Goal: Information Seeking & Learning: Check status

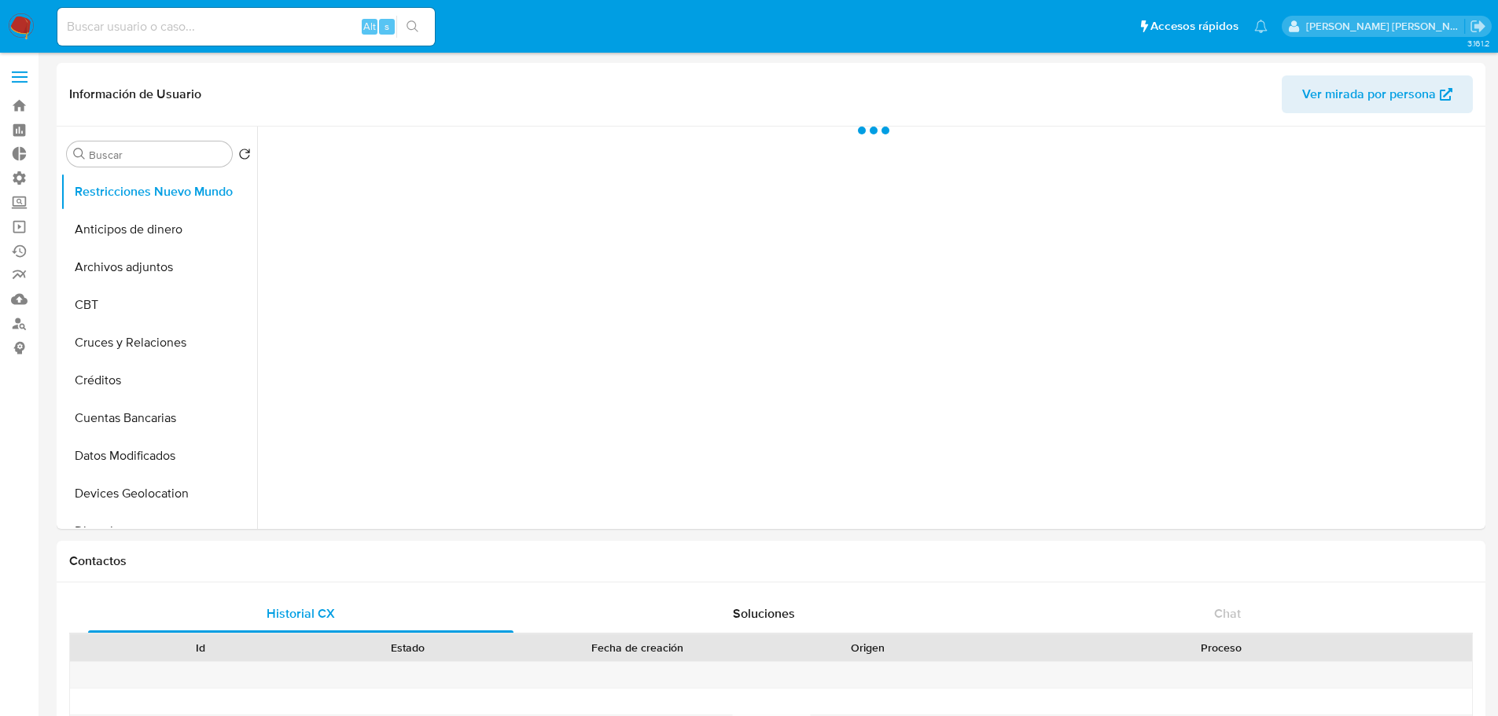
click at [202, 32] on input at bounding box center [245, 27] width 377 height 20
select select "10"
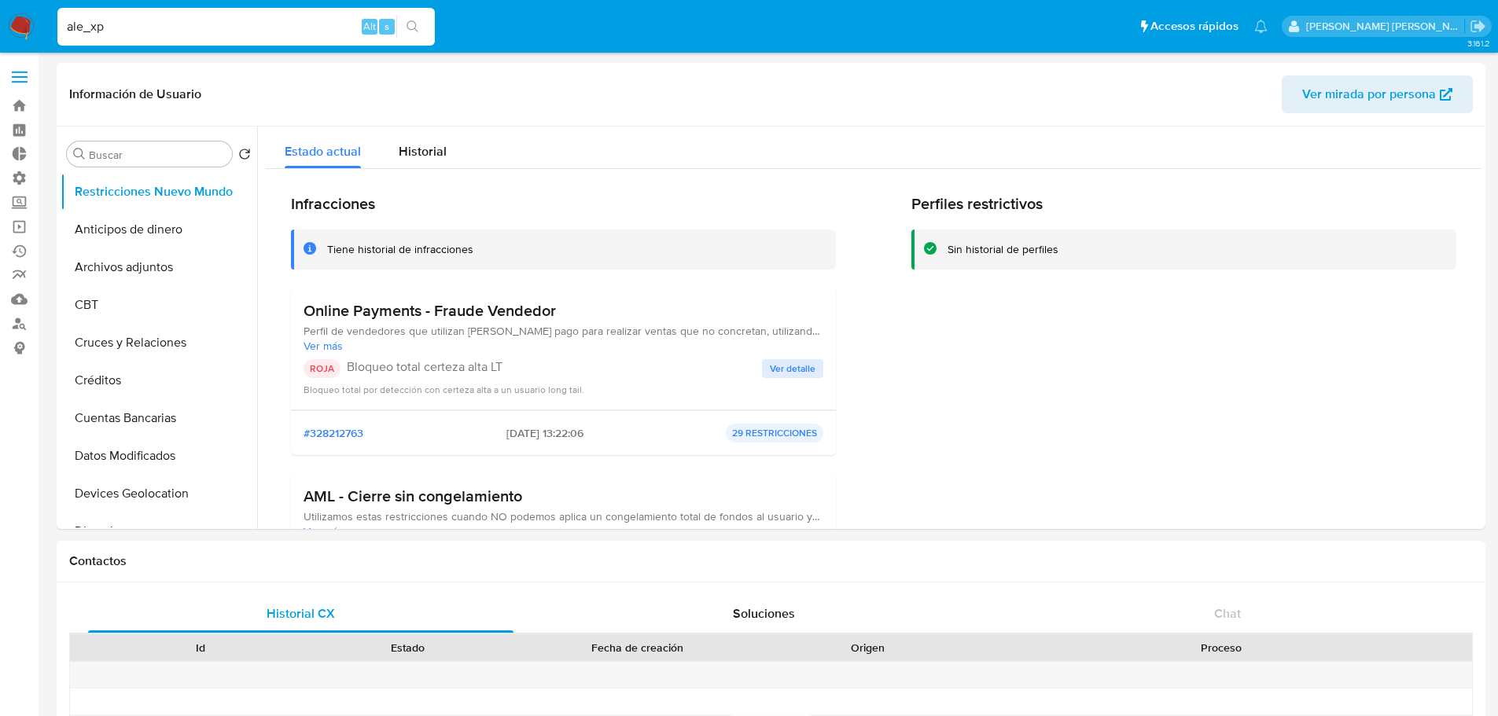
type input "ale_xp"
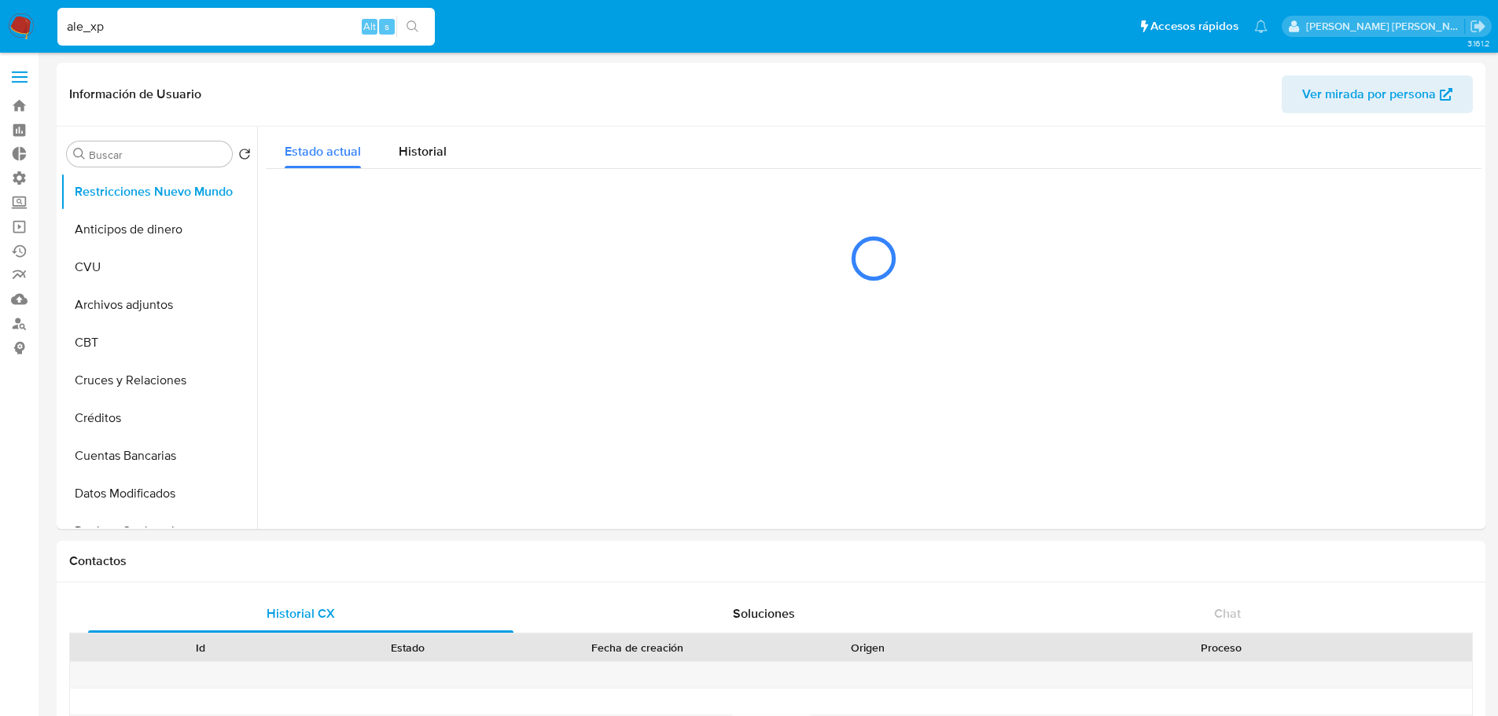
select select "10"
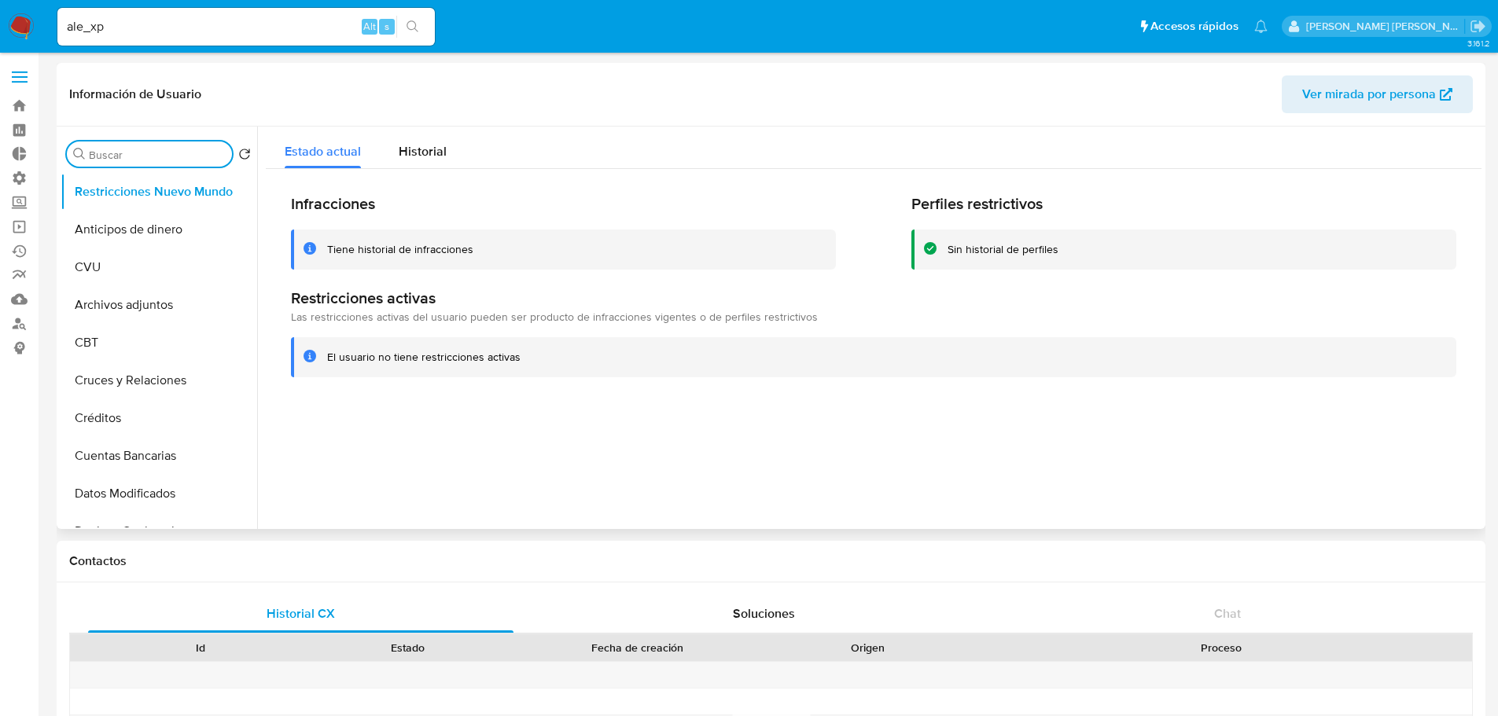
click at [149, 158] on input "Buscar" at bounding box center [157, 155] width 137 height 14
type input "kyc"
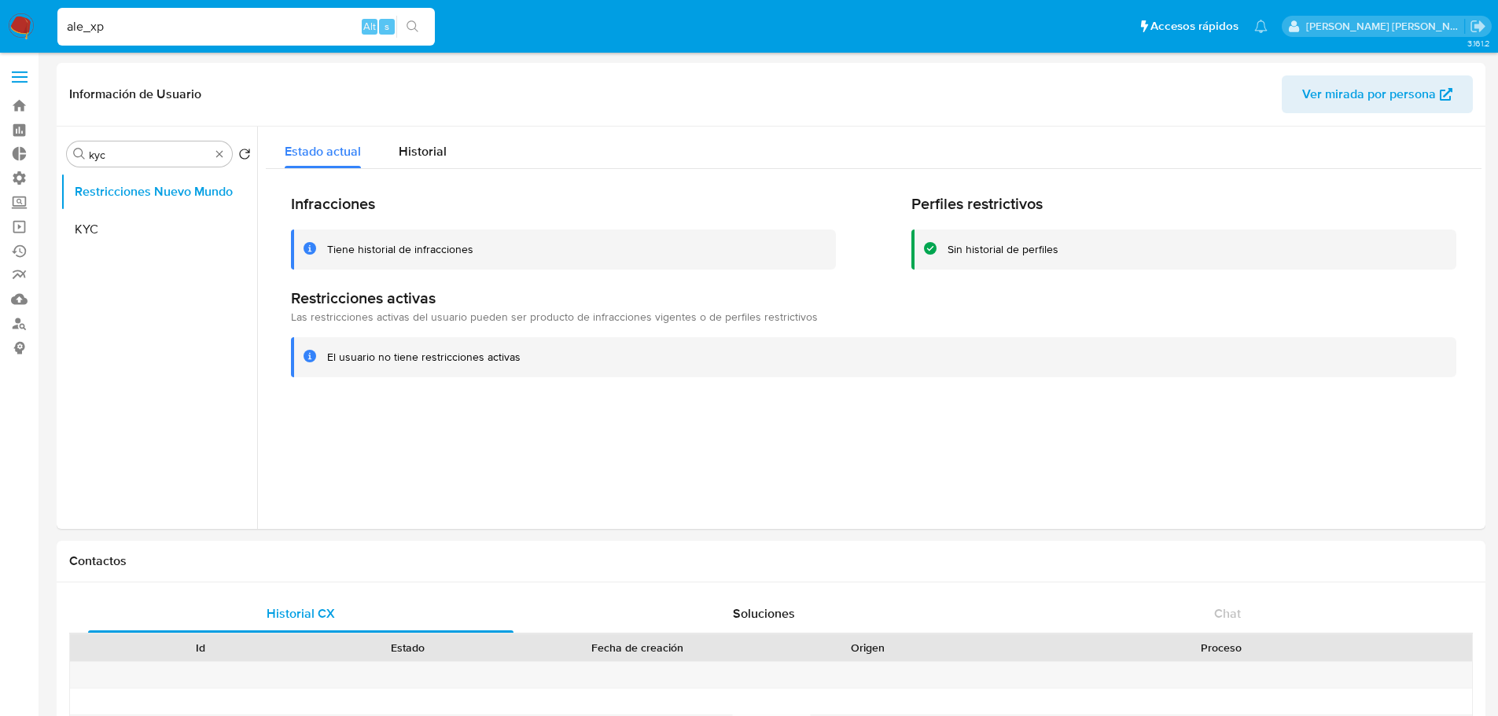
click at [139, 20] on input "ale_xp" at bounding box center [245, 27] width 377 height 20
type input "[EMAIL_ADDRESS][DOMAIN_NAME]"
click at [415, 17] on button "search-icon" at bounding box center [412, 27] width 32 height 22
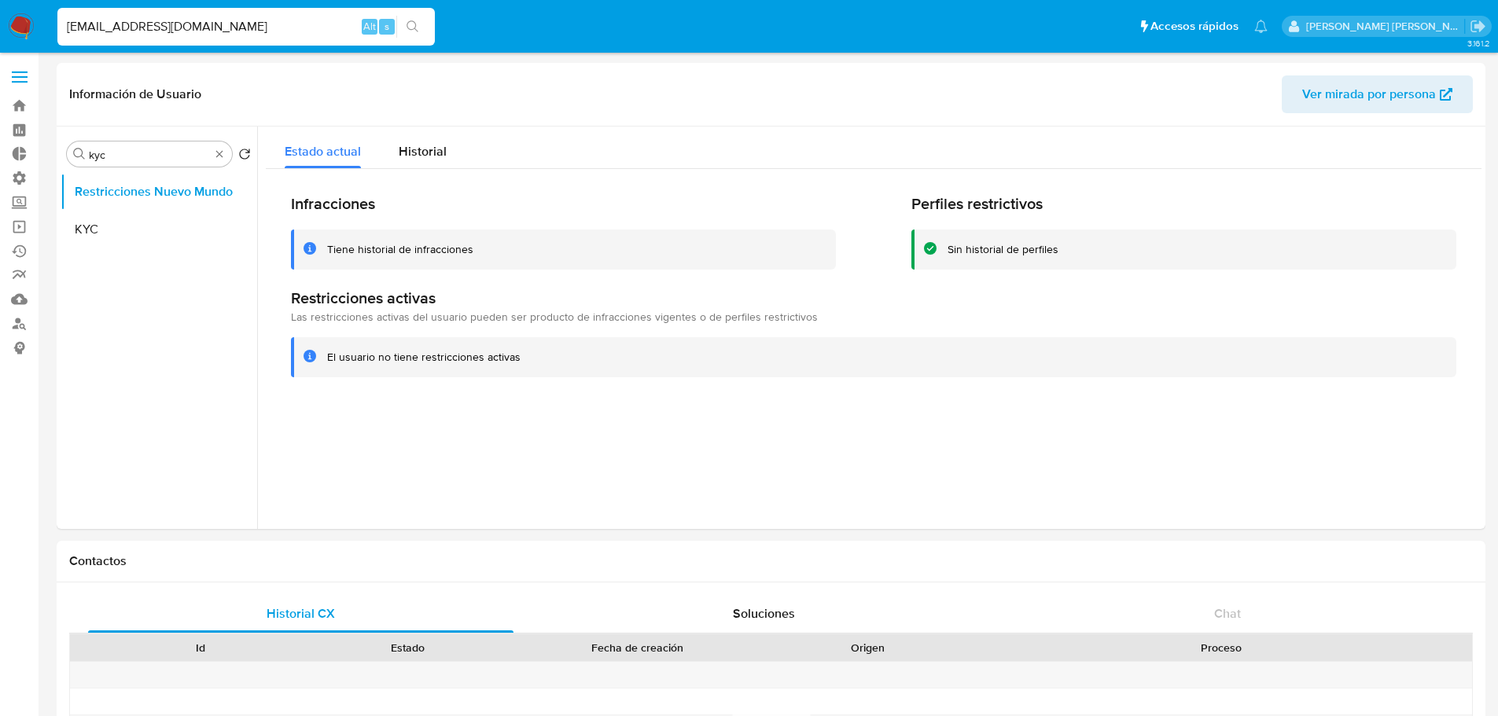
click at [415, 17] on button "search-icon" at bounding box center [412, 27] width 32 height 22
click at [98, 226] on button "KYC" at bounding box center [159, 230] width 197 height 38
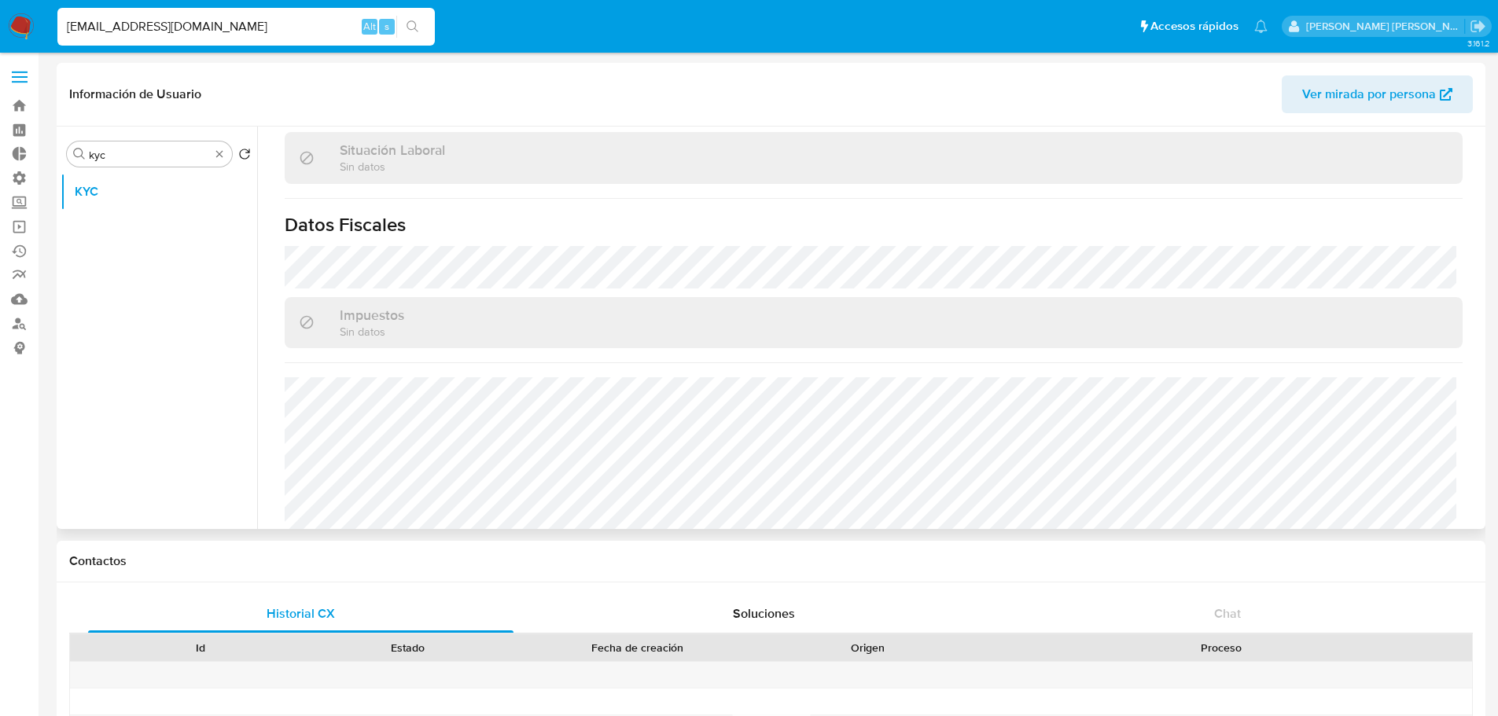
scroll to position [843, 0]
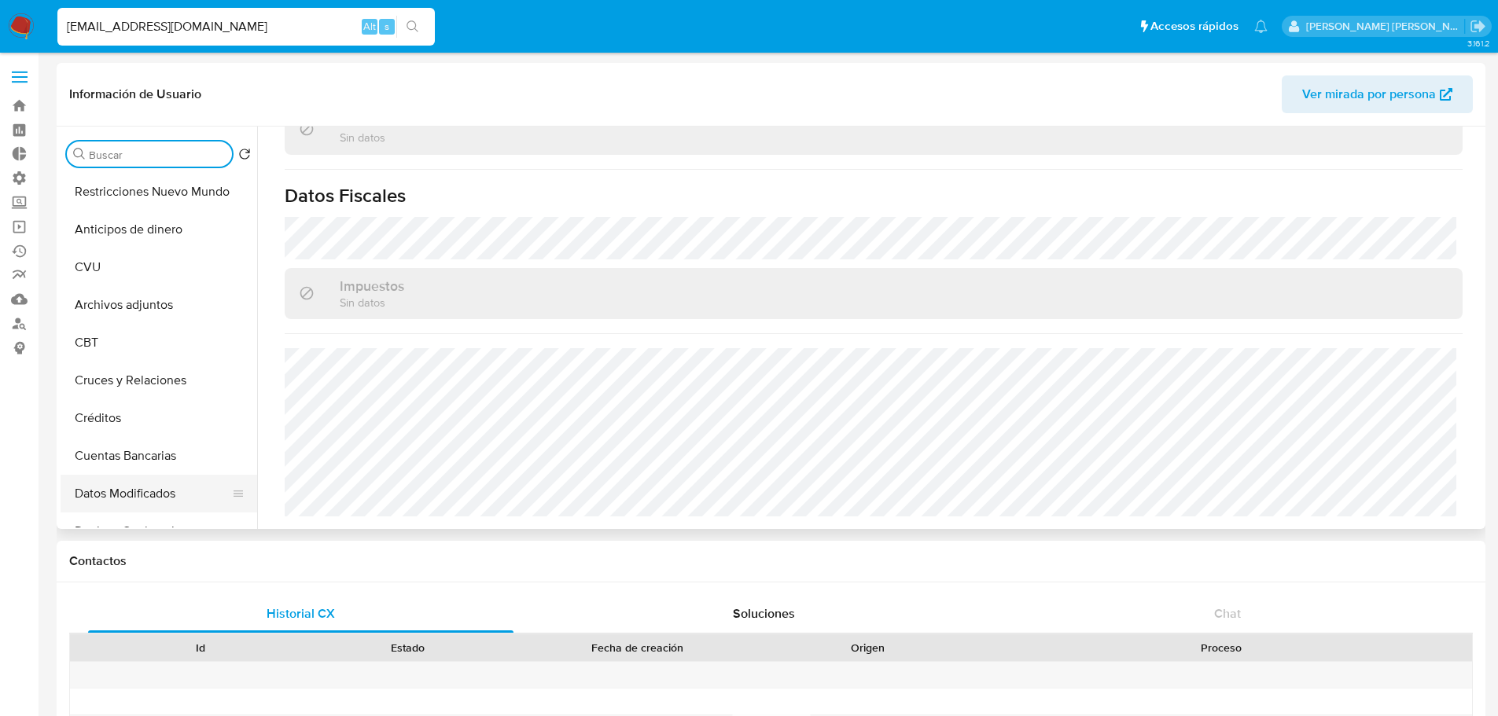
click at [133, 489] on button "Datos Modificados" at bounding box center [153, 494] width 184 height 38
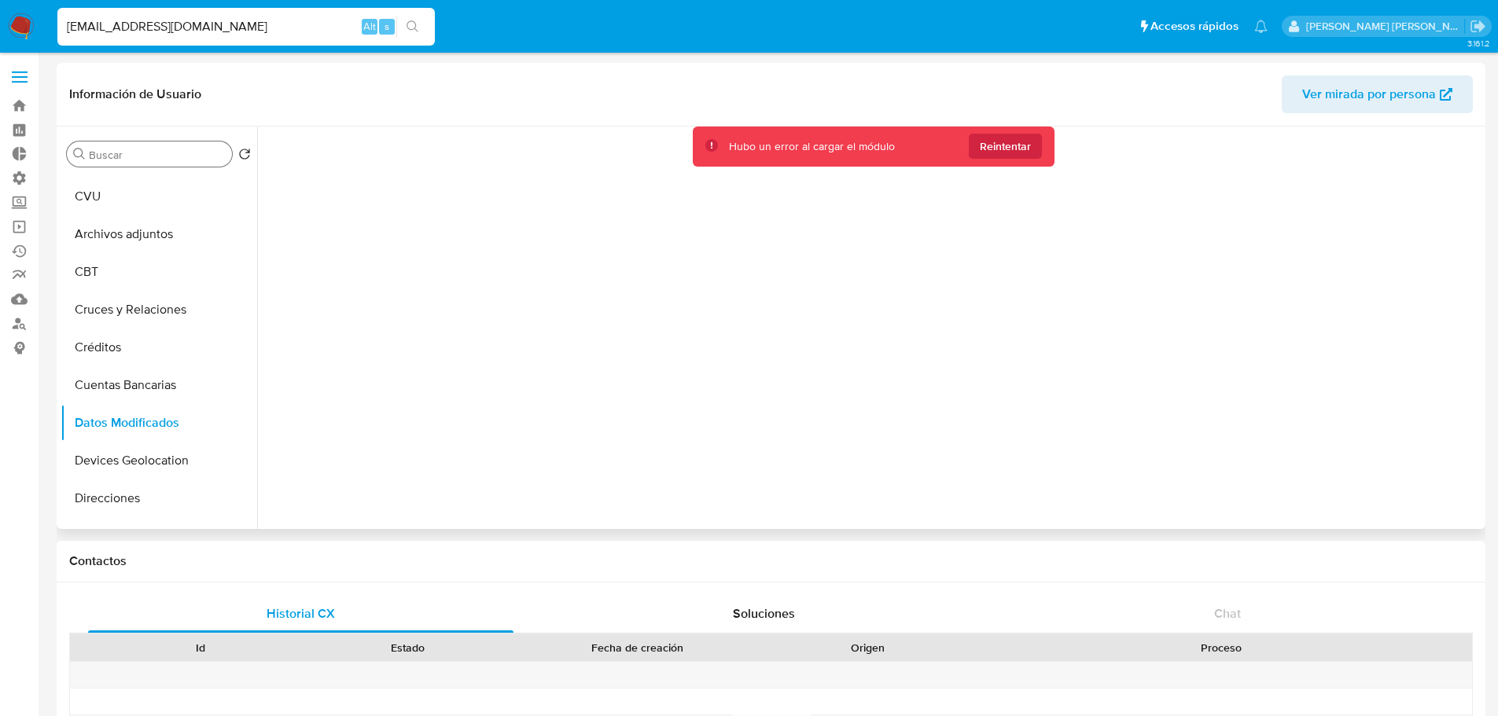
scroll to position [0, 0]
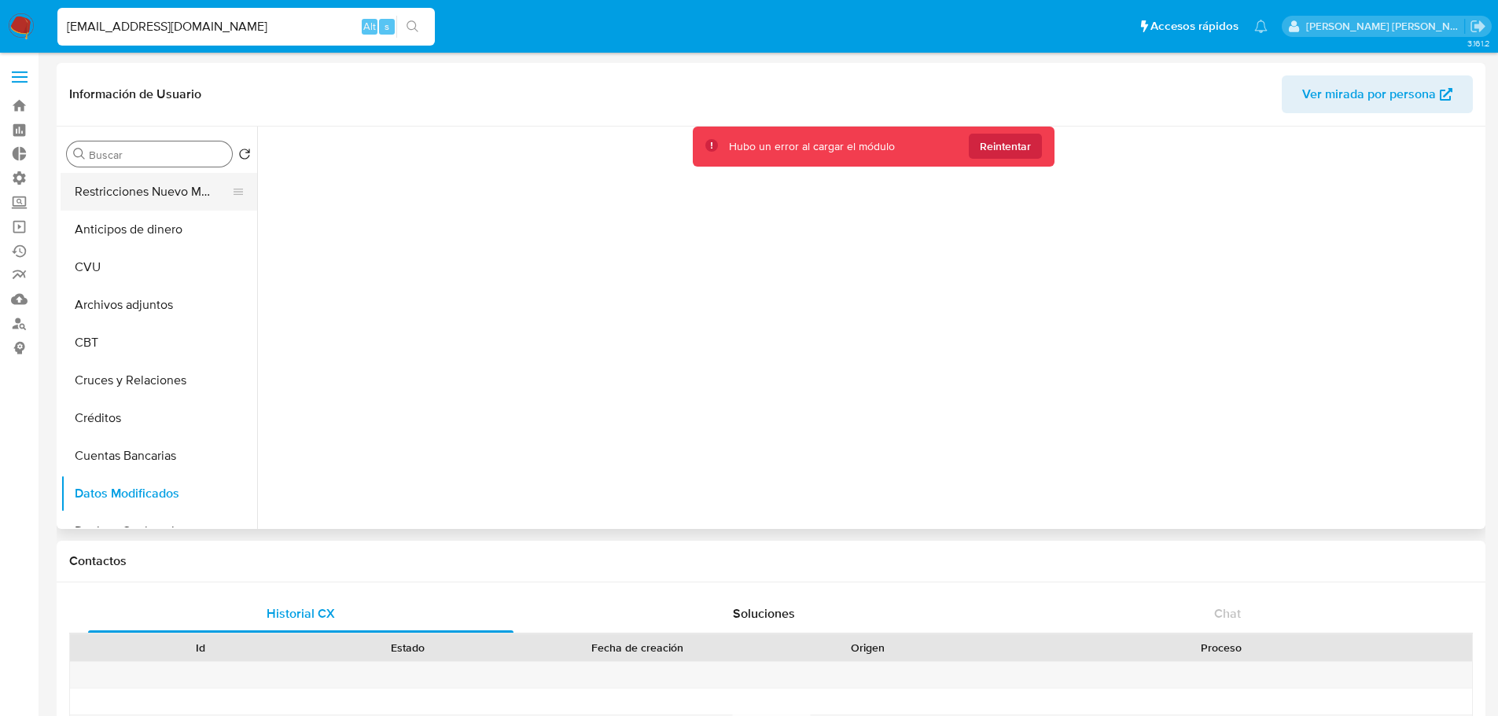
click at [115, 185] on button "Restricciones Nuevo Mundo" at bounding box center [153, 192] width 184 height 38
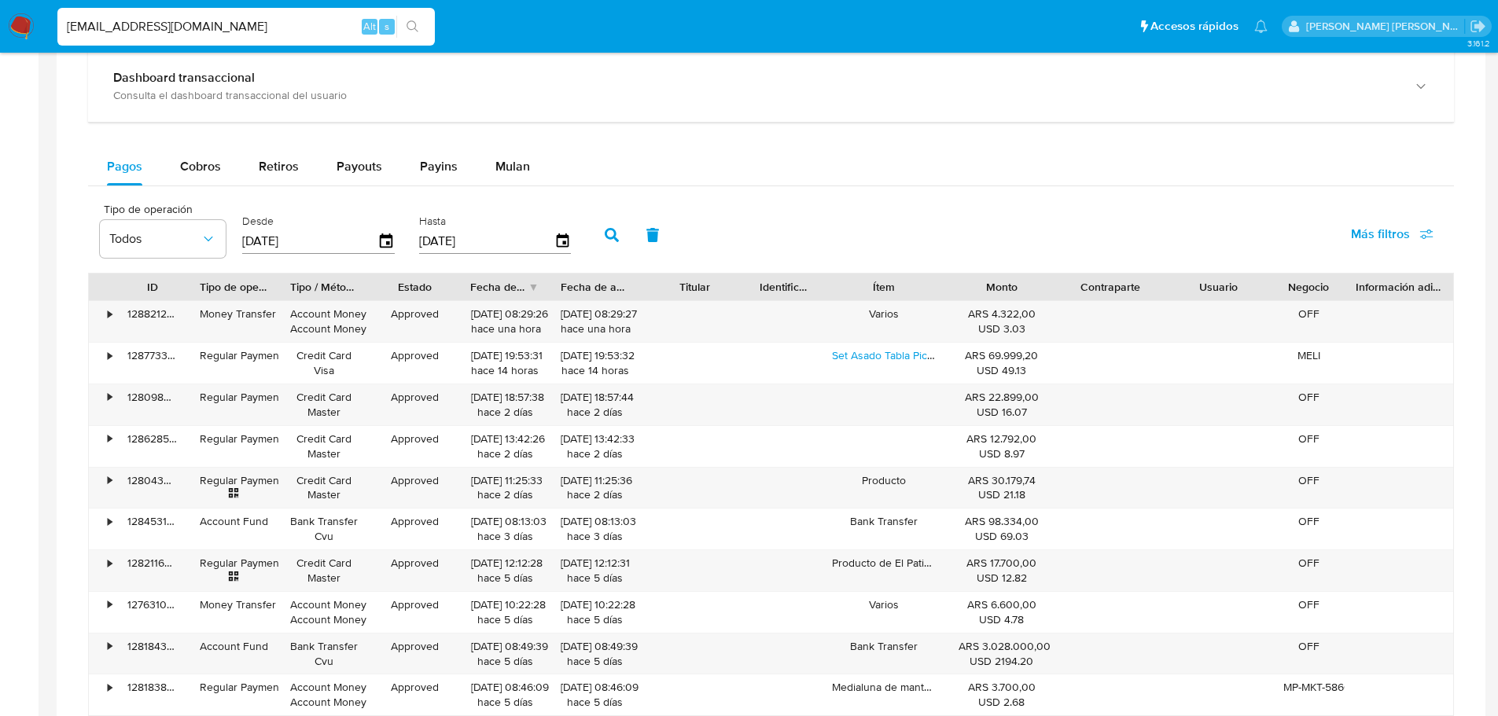
scroll to position [961, 0]
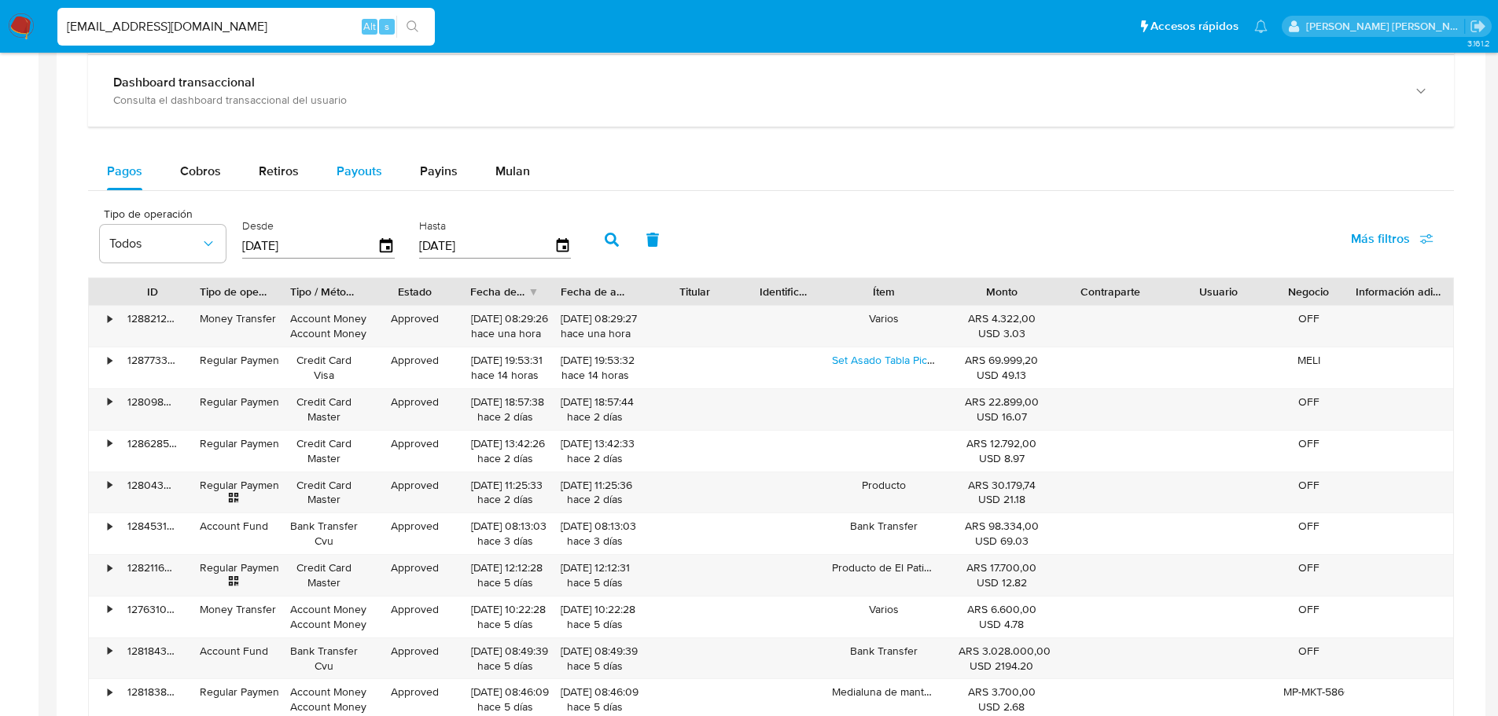
click at [359, 170] on span "Payouts" at bounding box center [359, 171] width 46 height 18
select select "10"
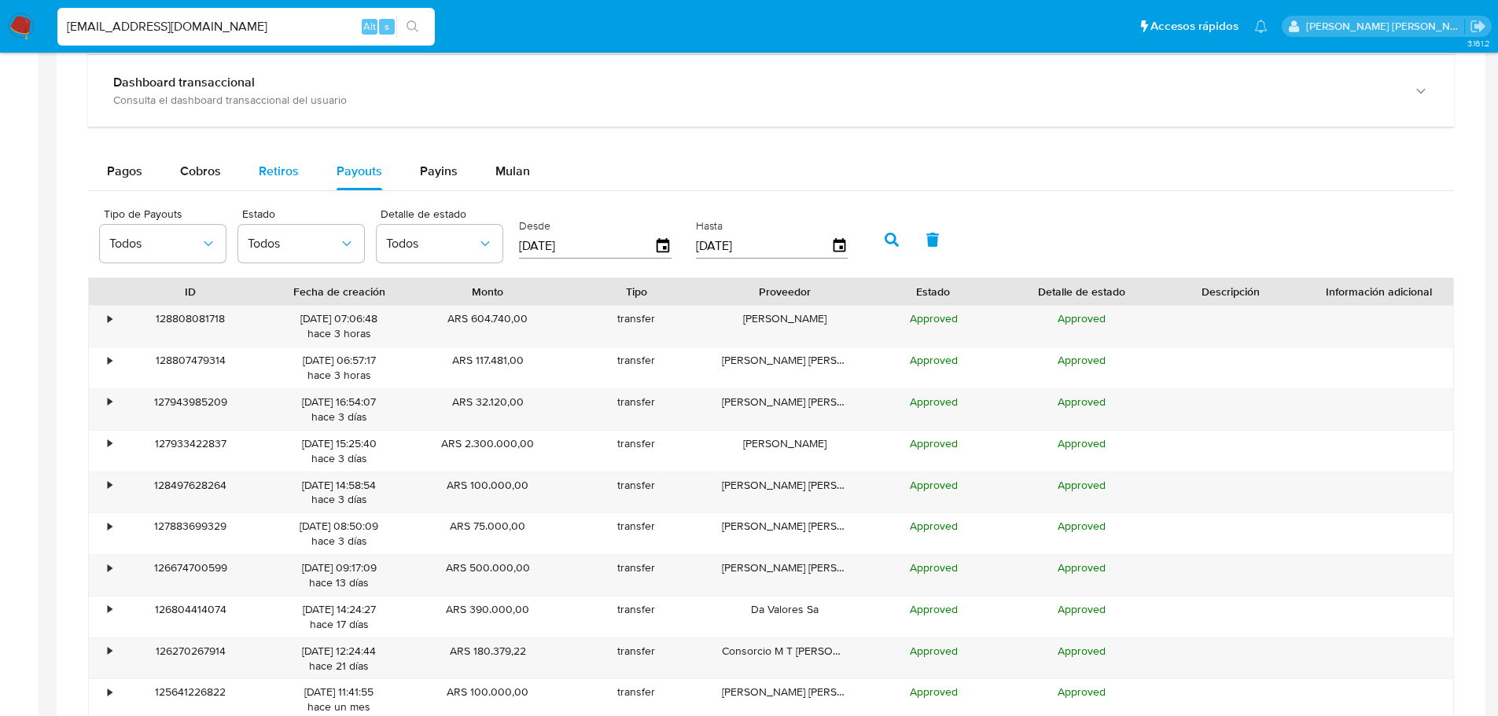
click at [279, 164] on span "Retiros" at bounding box center [279, 171] width 40 height 18
select select "10"
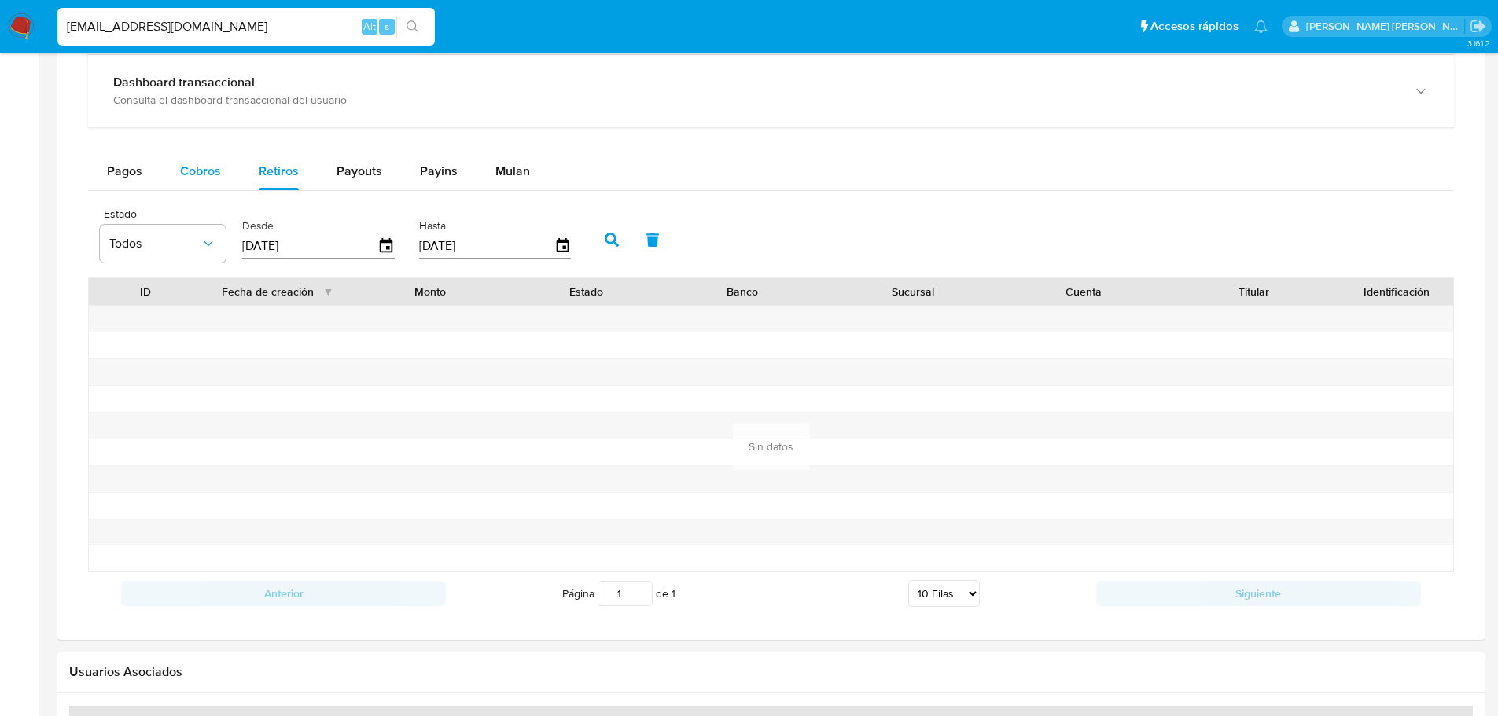
click at [197, 167] on span "Cobros" at bounding box center [200, 171] width 41 height 18
select select "10"
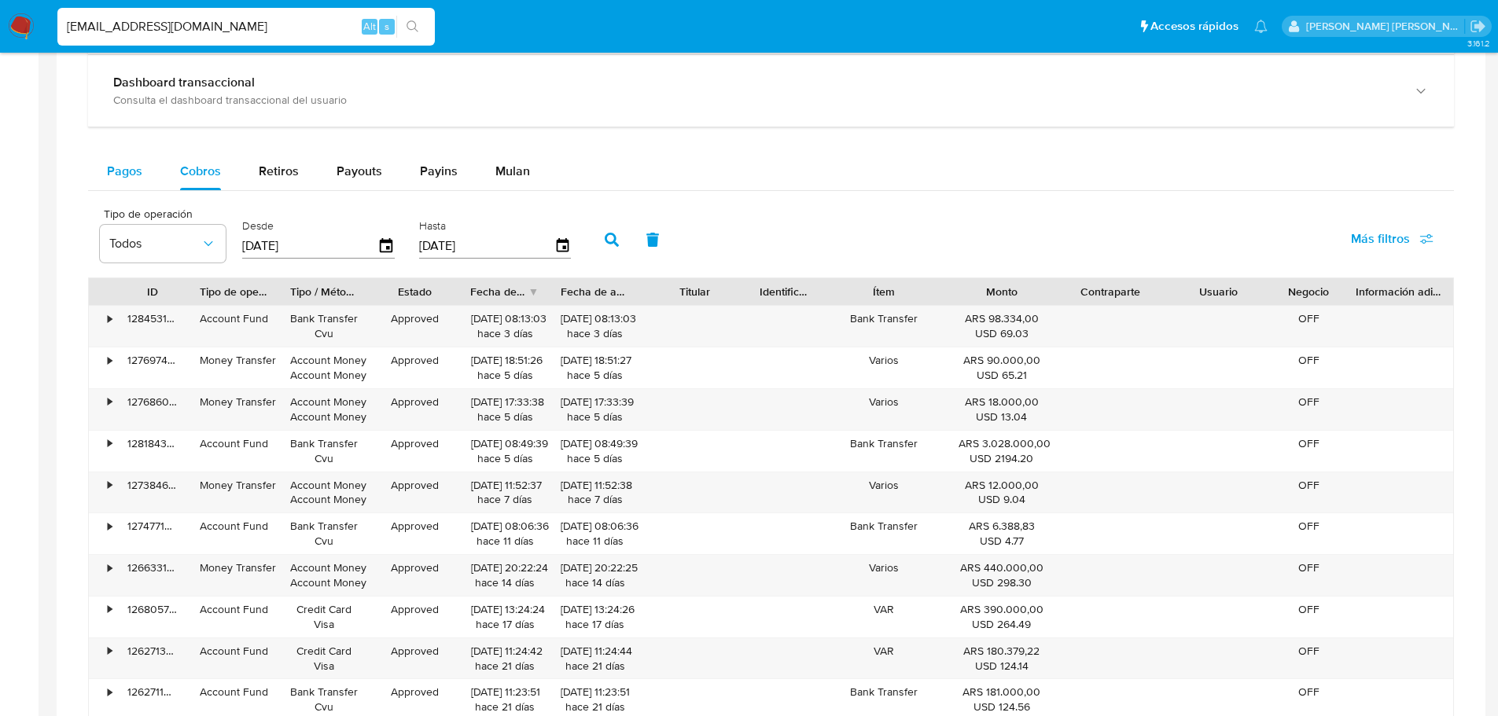
click at [131, 169] on span "Pagos" at bounding box center [124, 171] width 35 height 18
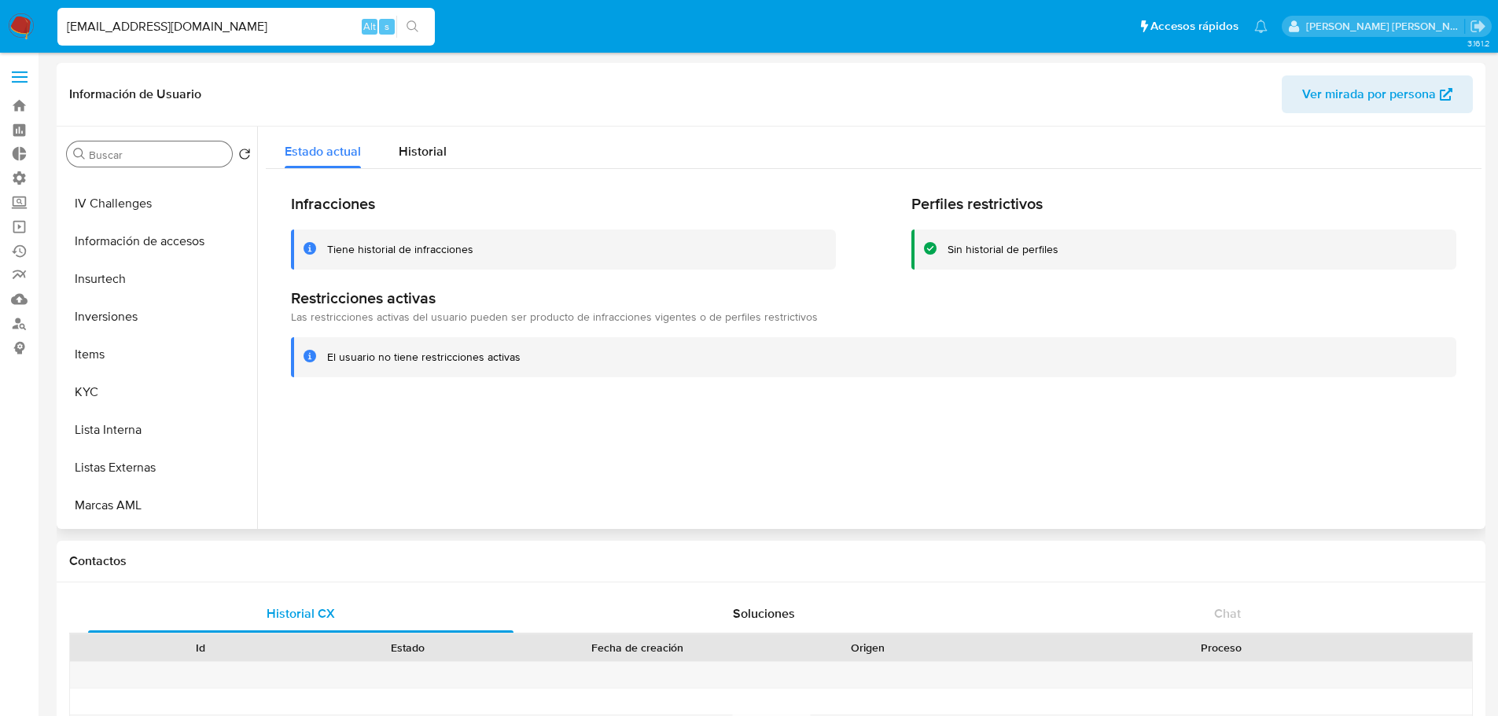
scroll to position [672, 0]
click at [132, 386] on button "KYC" at bounding box center [153, 388] width 184 height 38
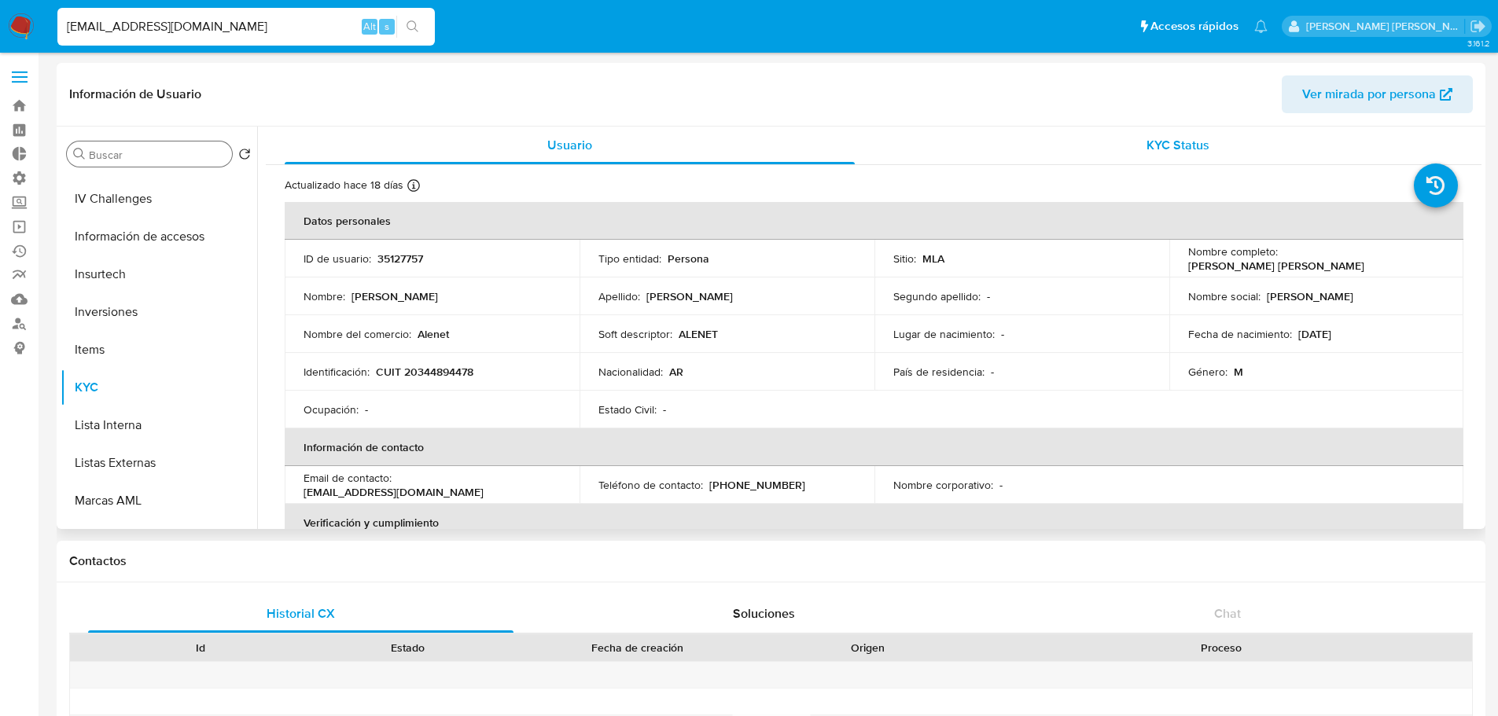
click at [1066, 151] on div "KYC Status" at bounding box center [1177, 146] width 570 height 38
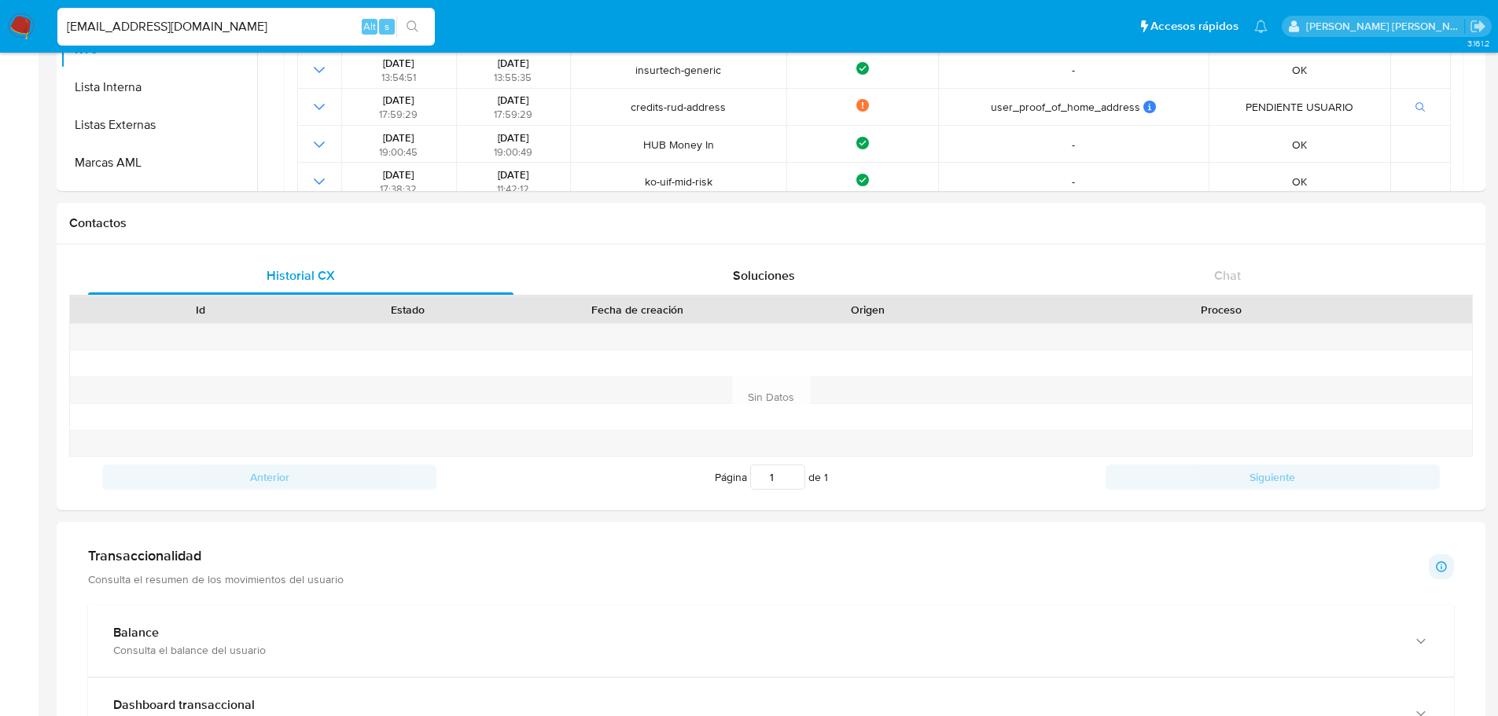
scroll to position [336, 0]
click at [852, 276] on div "Soluciones" at bounding box center [763, 278] width 425 height 38
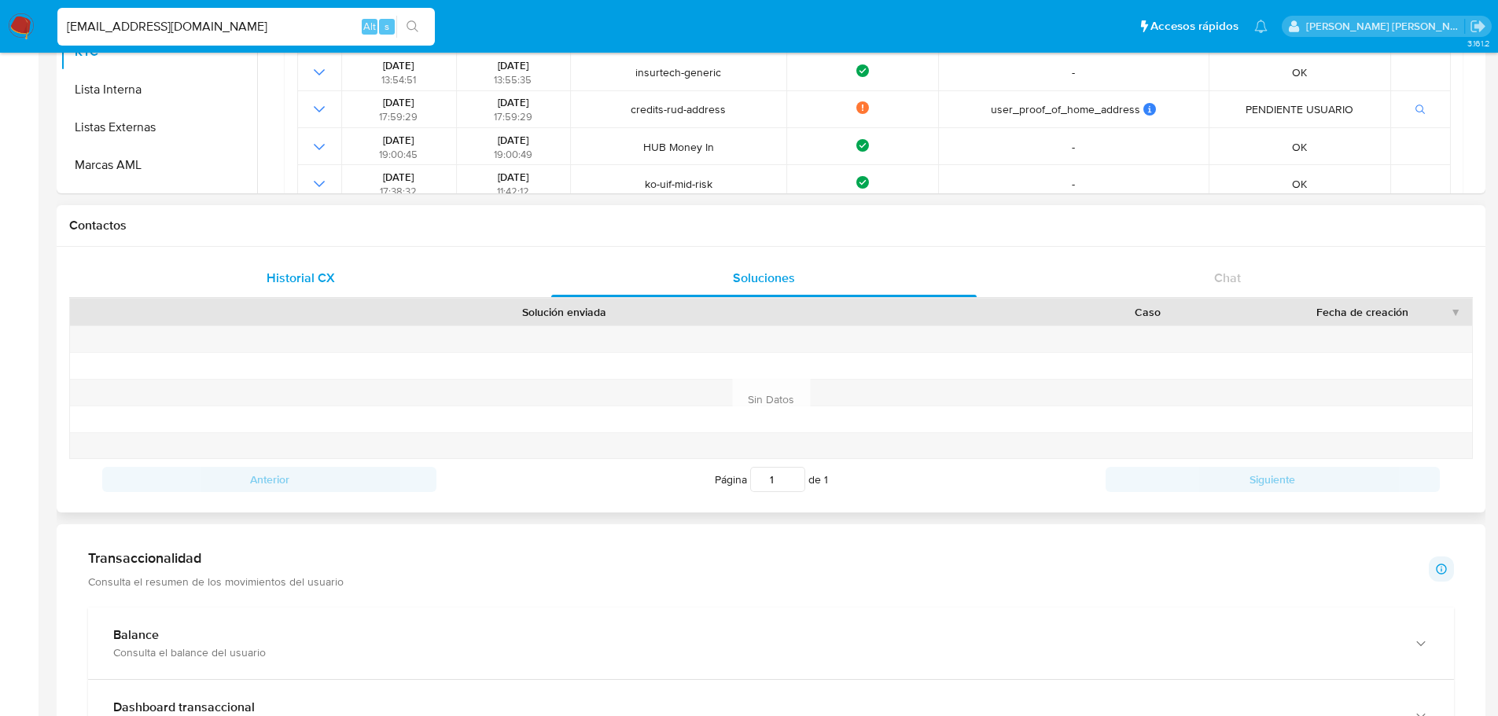
click at [447, 276] on div "Historial CX" at bounding box center [300, 278] width 425 height 38
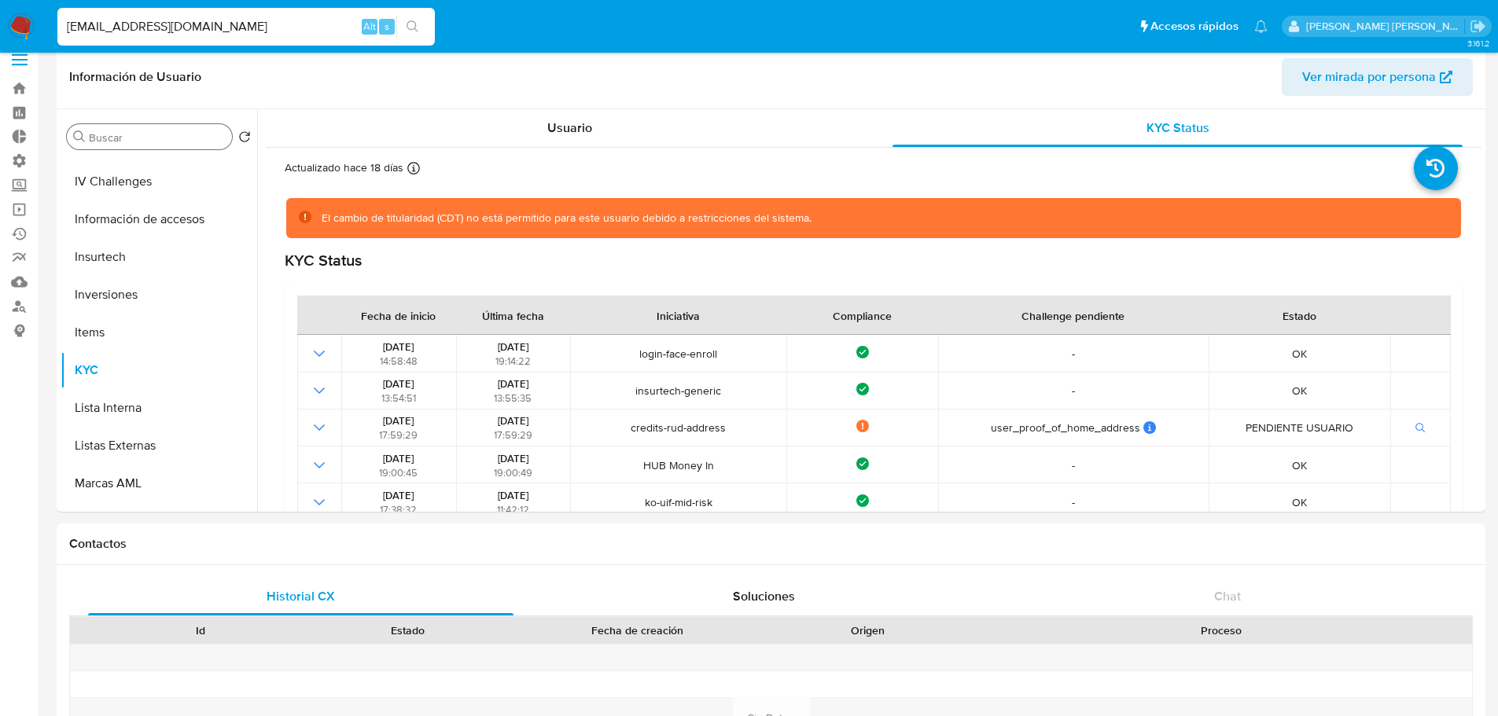
scroll to position [0, 0]
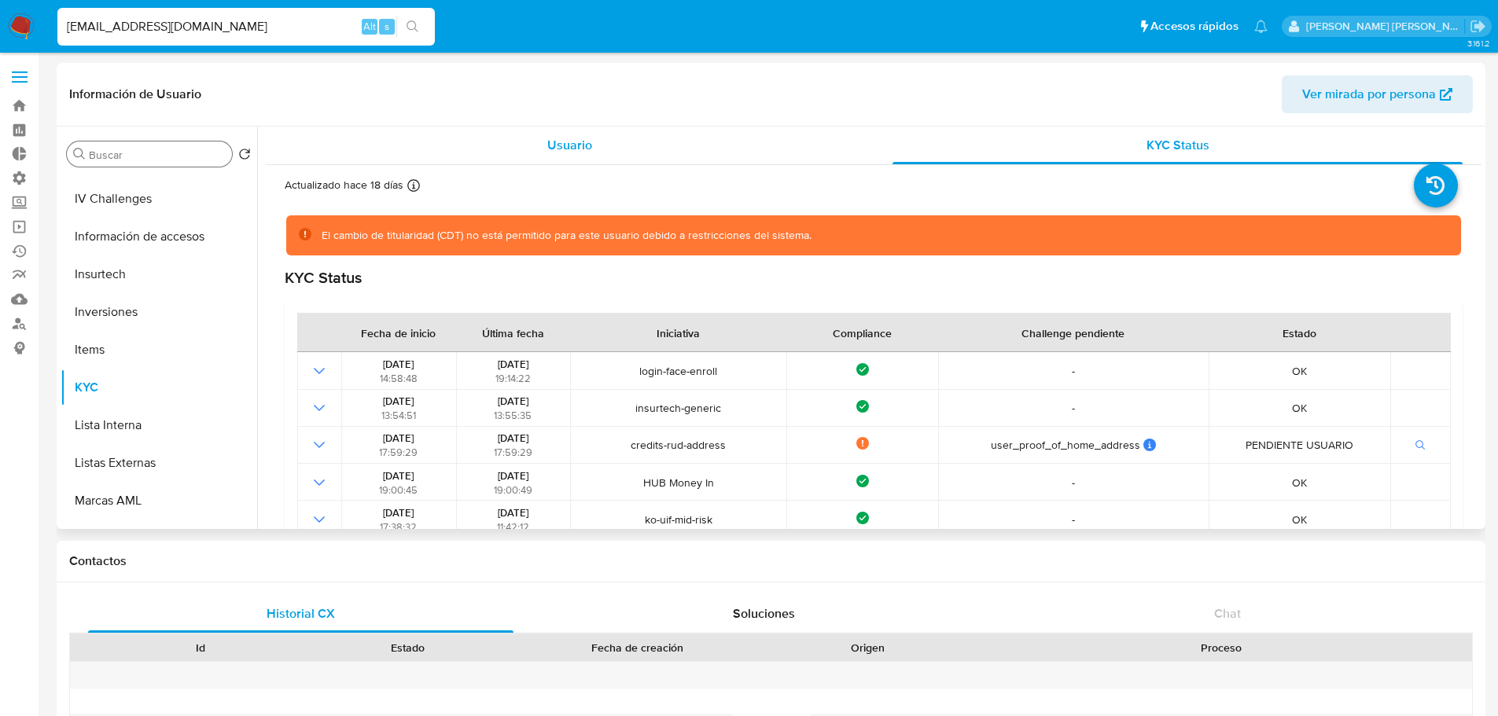
click at [615, 151] on div "Usuario" at bounding box center [570, 146] width 570 height 38
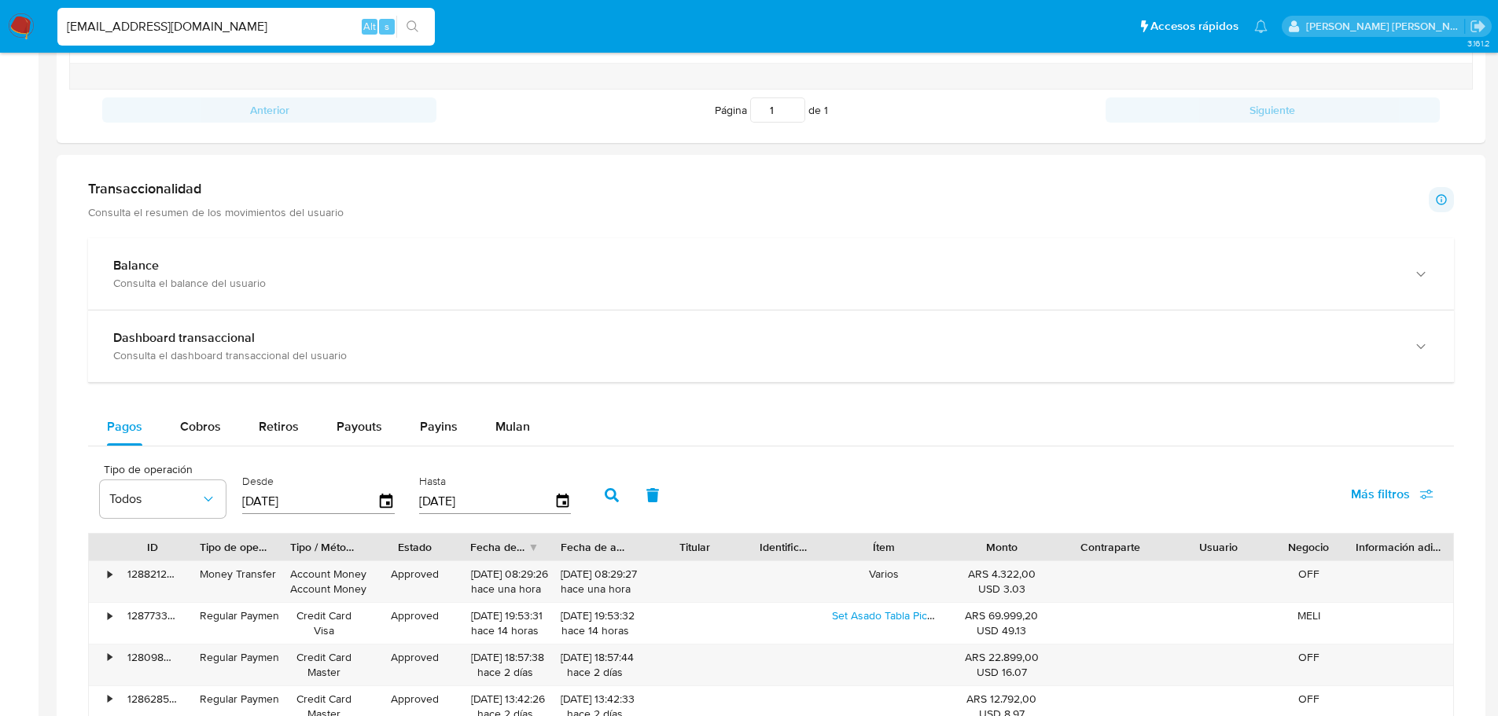
scroll to position [720, 0]
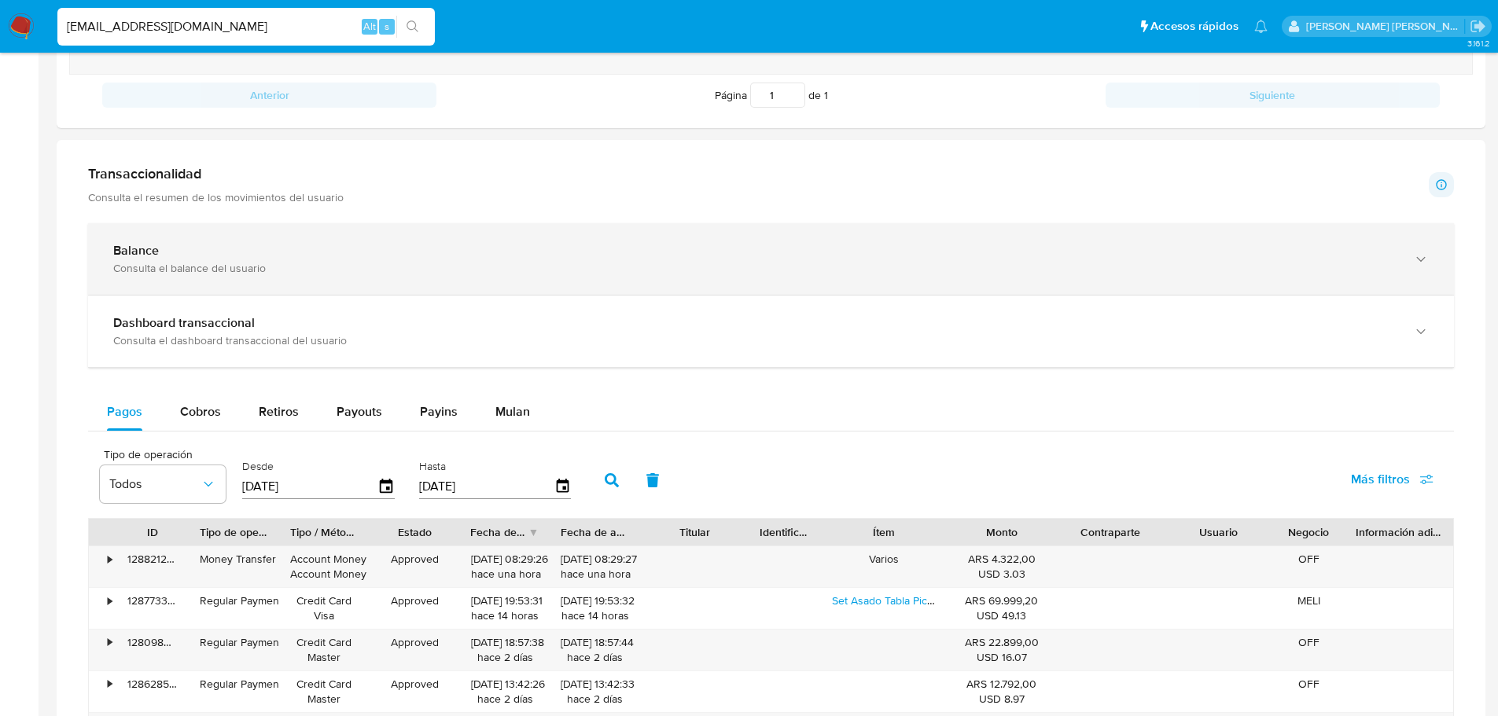
click at [317, 247] on div "Balance" at bounding box center [755, 251] width 1284 height 16
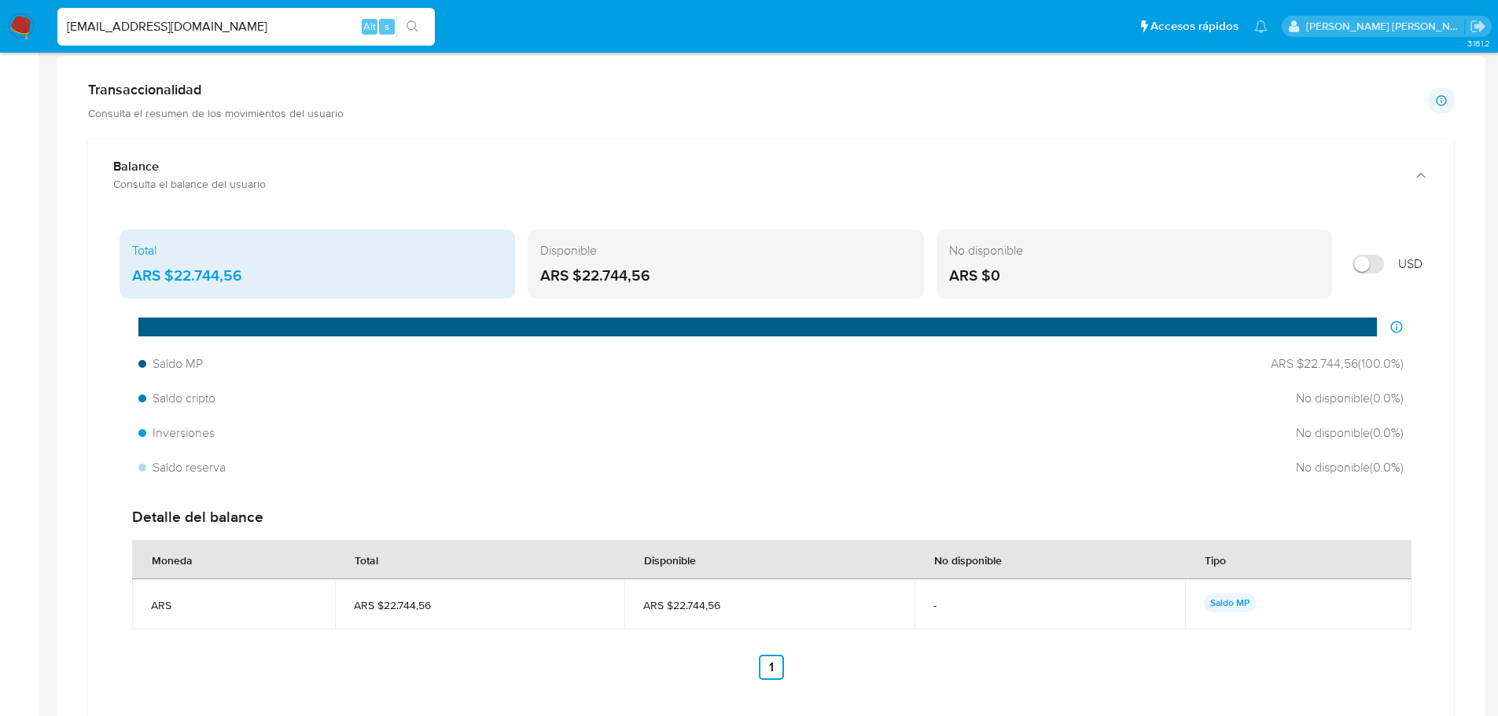
scroll to position [774, 0]
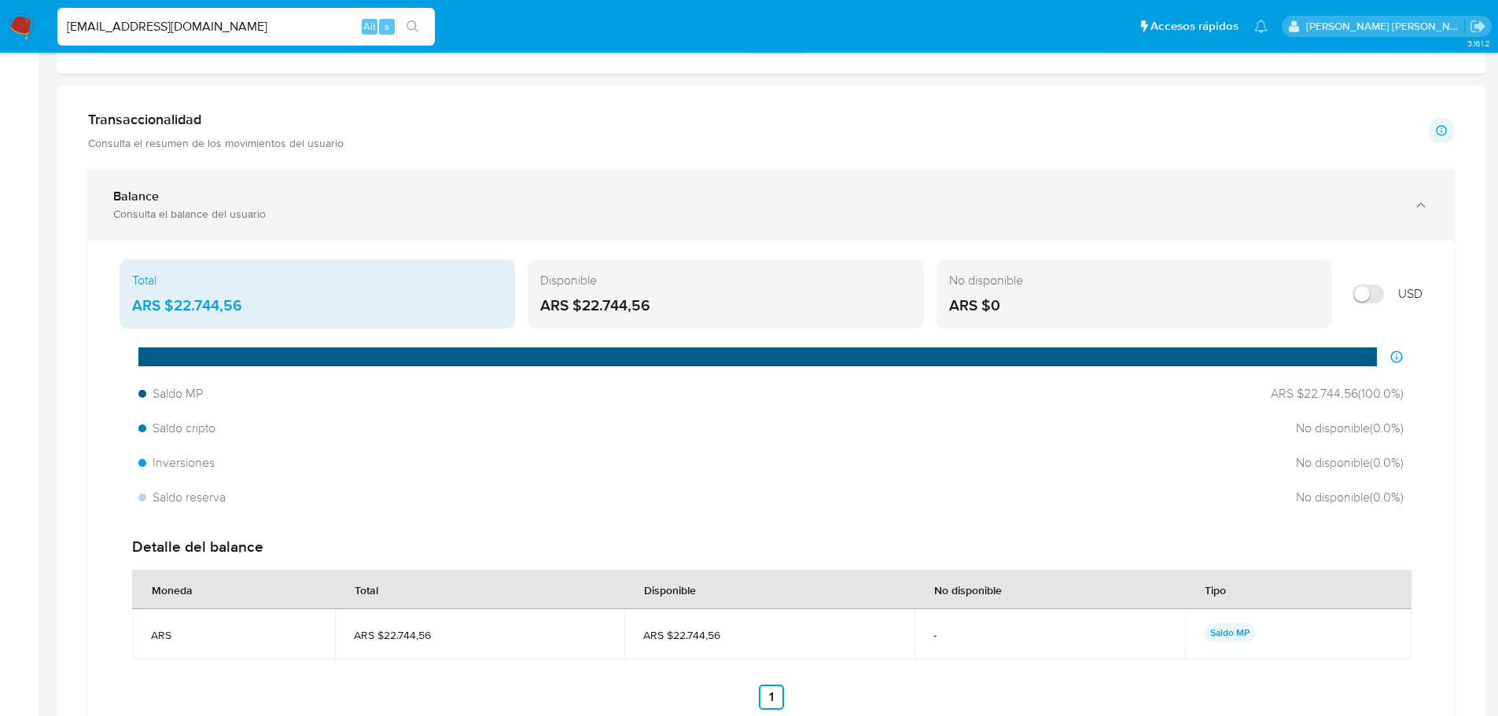
click at [314, 215] on div "Consulta el balance del usuario" at bounding box center [755, 214] width 1284 height 14
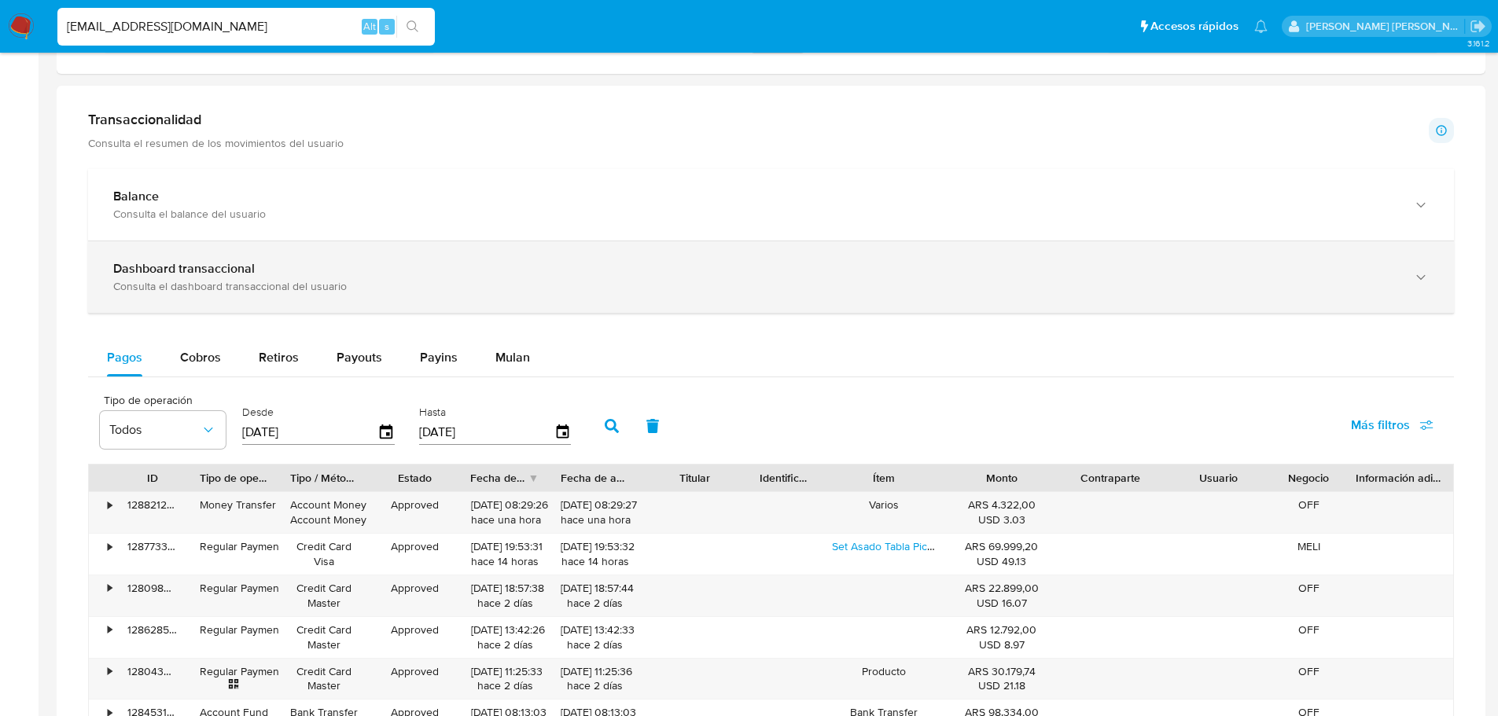
click at [344, 255] on div "Dashboard transaccional Consulta el dashboard transaccional del usuario" at bounding box center [771, 277] width 1366 height 72
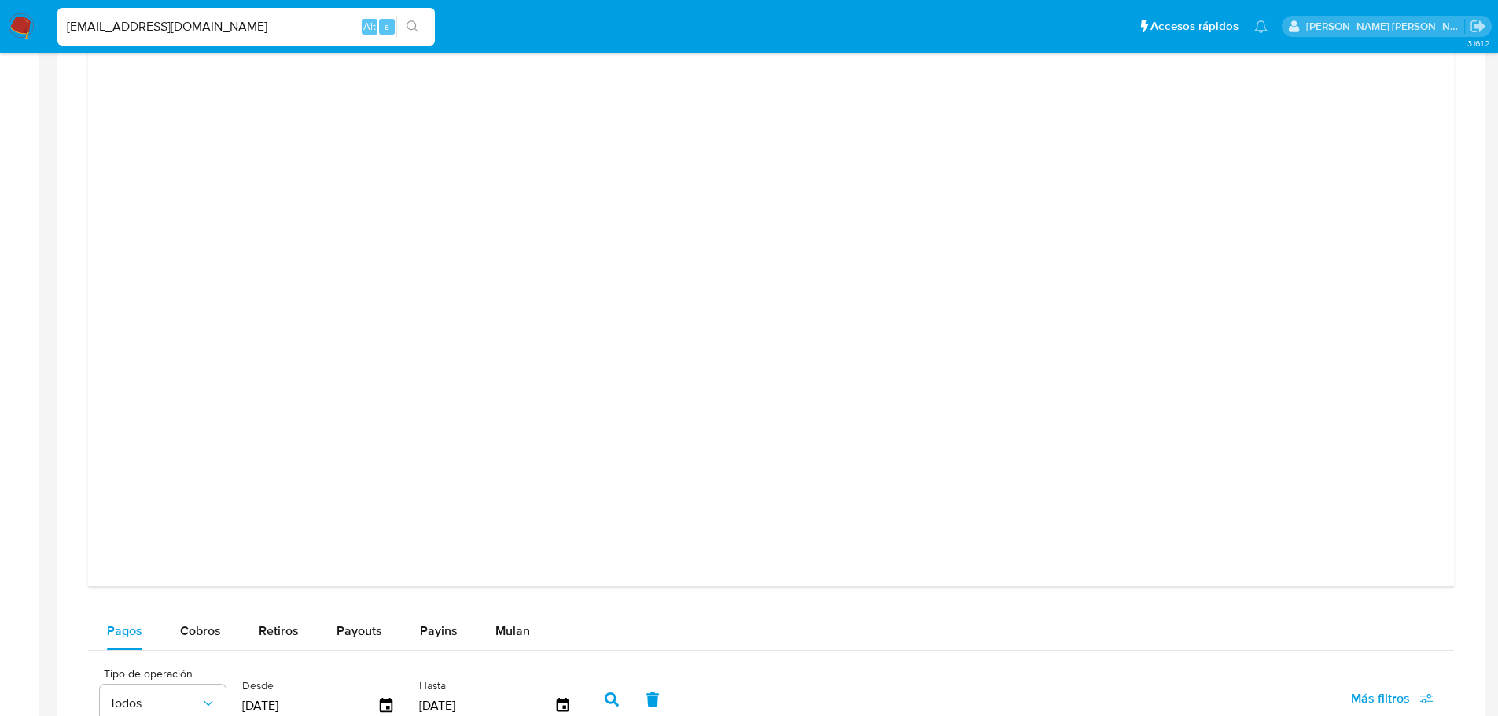
scroll to position [1227, 0]
